Goal: Navigation & Orientation: Go to known website

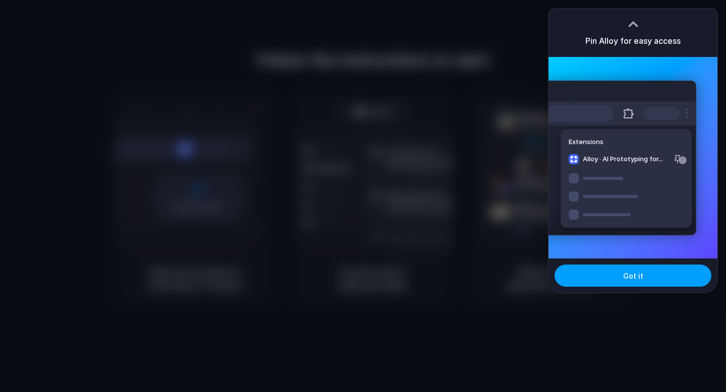
click at [620, 280] on button "Got it" at bounding box center [632, 276] width 157 height 22
